Goal: Information Seeking & Learning: Find specific fact

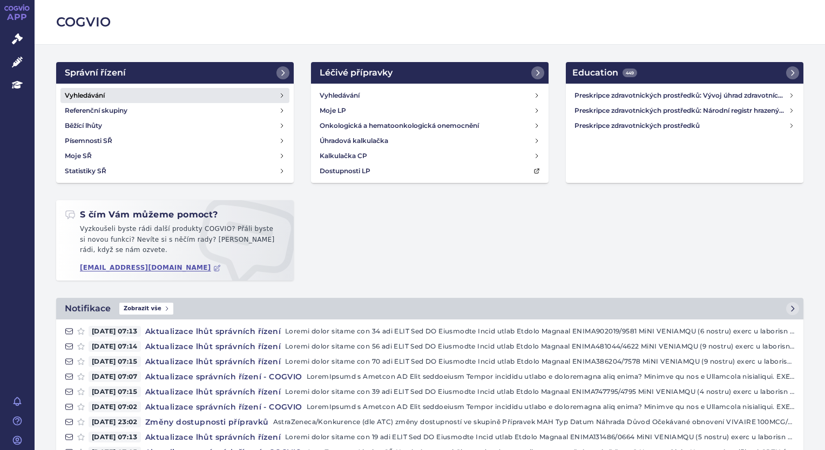
click at [97, 92] on h4 "Vyhledávání" at bounding box center [85, 95] width 40 height 11
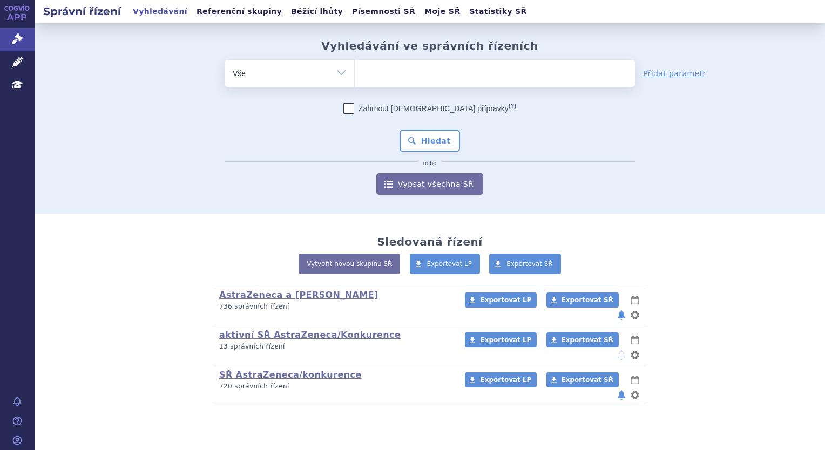
type input "SUKLS318214/2024"
select select "SUKLS318214/2024"
click at [399, 130] on button "Hledat" at bounding box center [429, 141] width 61 height 22
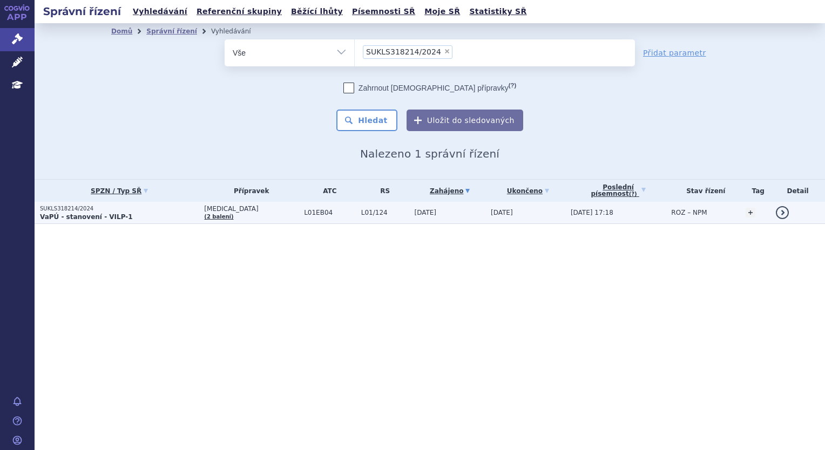
click at [94, 211] on p "SUKLS318214/2024" at bounding box center [119, 209] width 159 height 8
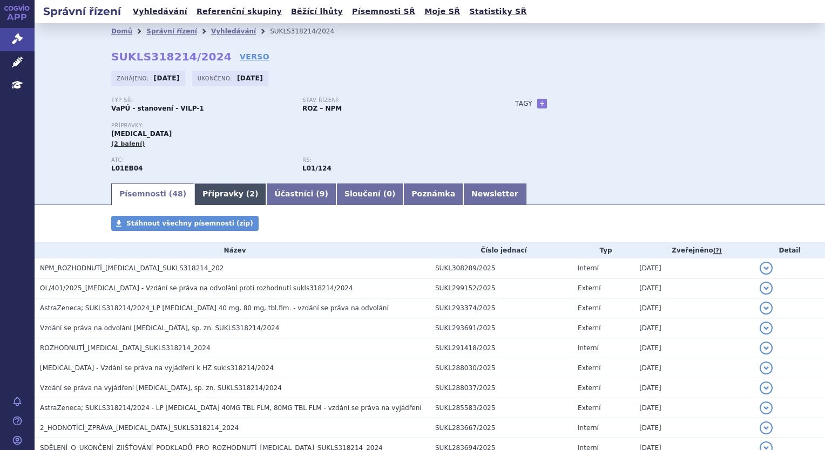
click at [200, 198] on link "Přípravky ( 2 )" at bounding box center [230, 195] width 72 height 22
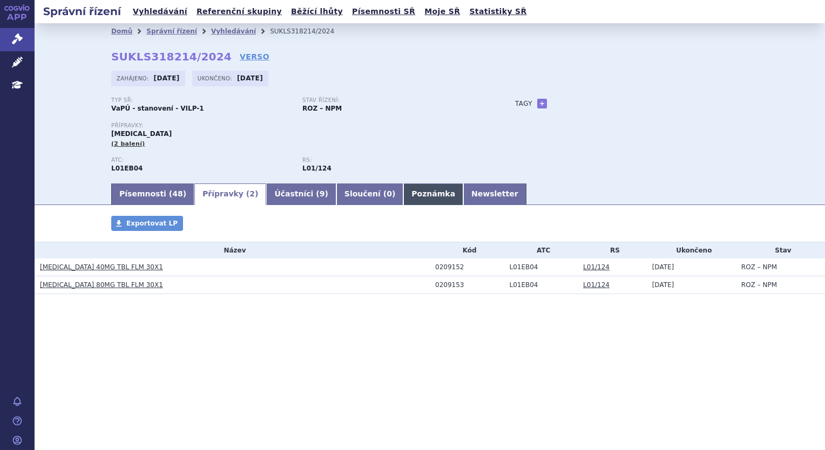
click at [403, 190] on link "Poznámka" at bounding box center [433, 195] width 60 height 22
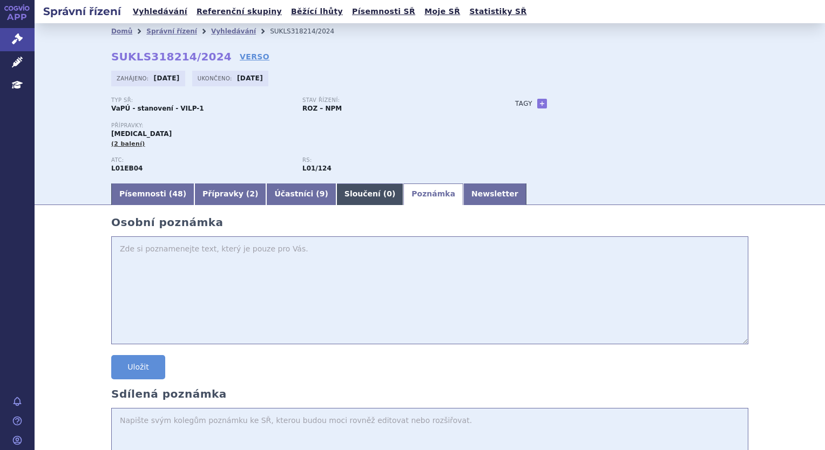
click at [336, 194] on link "Sloučení ( 0 )" at bounding box center [369, 195] width 67 height 22
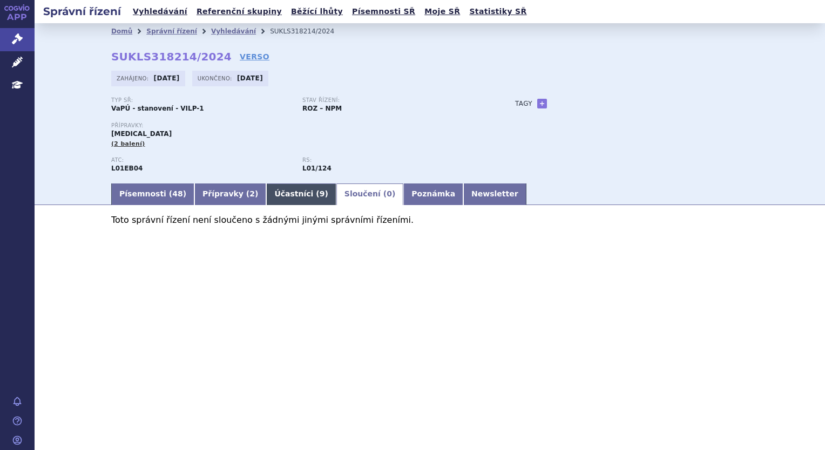
click at [268, 194] on link "Účastníci ( 9 )" at bounding box center [301, 195] width 70 height 22
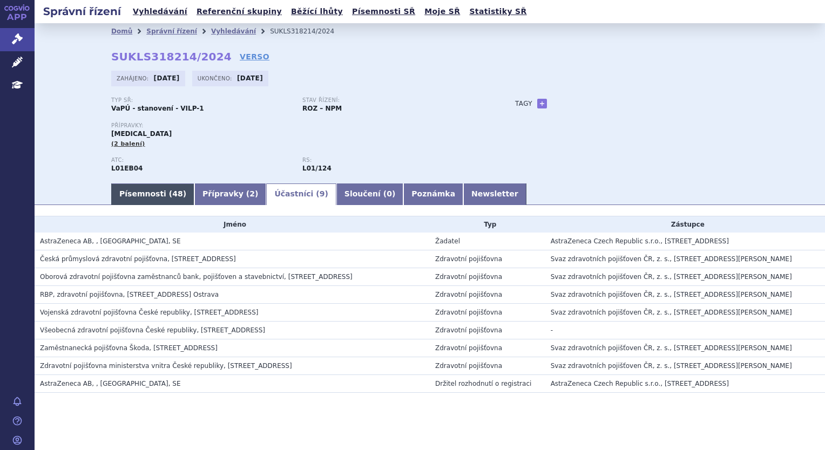
click at [144, 193] on link "Písemnosti ( 48 )" at bounding box center [152, 195] width 83 height 22
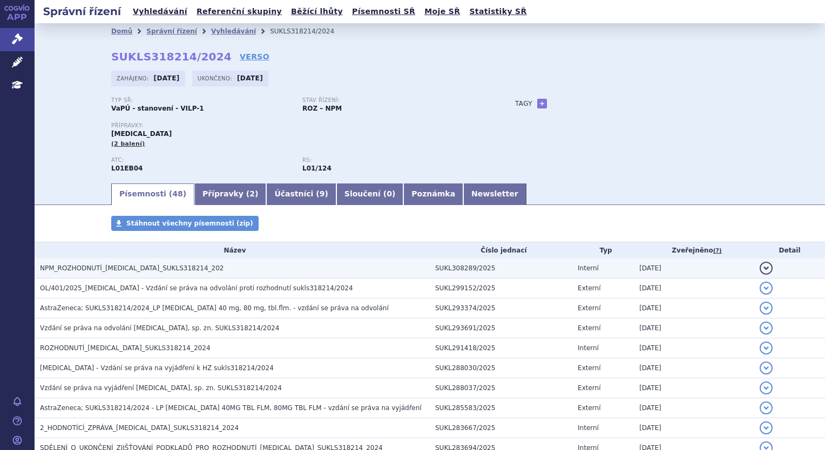
click at [119, 267] on span "NPM_ROZHODNUTÍ_[MEDICAL_DATA]_SUKLS318214_202" at bounding box center [132, 269] width 184 height 8
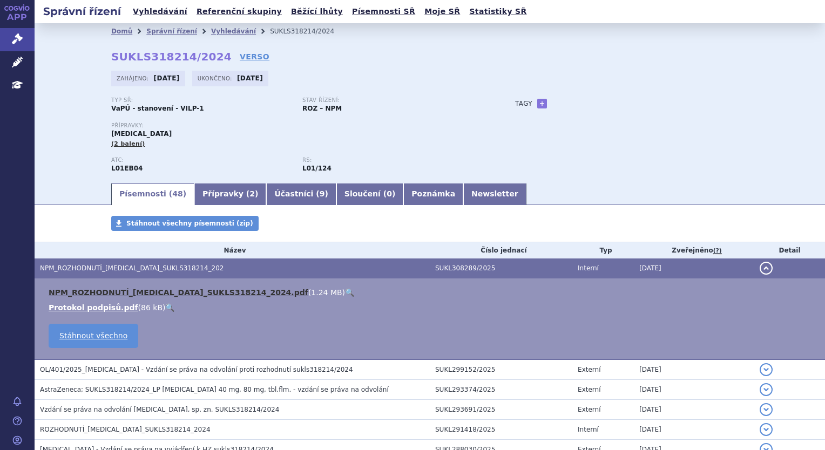
click at [97, 293] on link "NPM_ROZHODNUTÍ_[MEDICAL_DATA]_SUKLS318214_2024.pdf" at bounding box center [179, 292] width 260 height 9
